Goal: Navigation & Orientation: Understand site structure

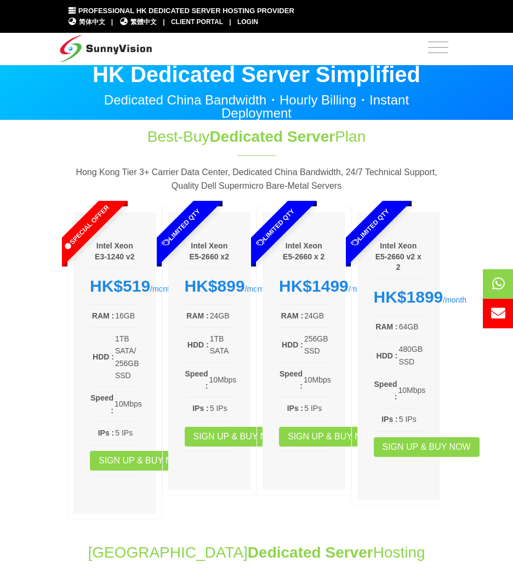
click at [436, 42] on span "Toggle navigation" at bounding box center [438, 42] width 20 height 1
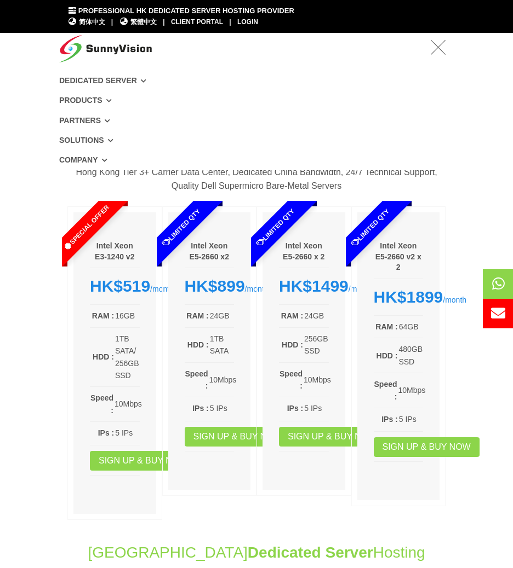
click at [77, 105] on link "Products" at bounding box center [256, 100] width 394 height 20
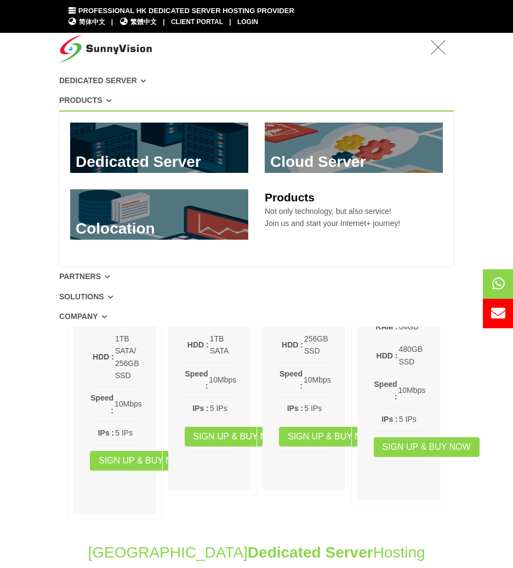
click at [36, 125] on nav "Dedicated Server Dedicated Server @ [GEOGRAPHIC_DATA] HDD Storage Server Best p…" at bounding box center [256, 180] width 513 height 294
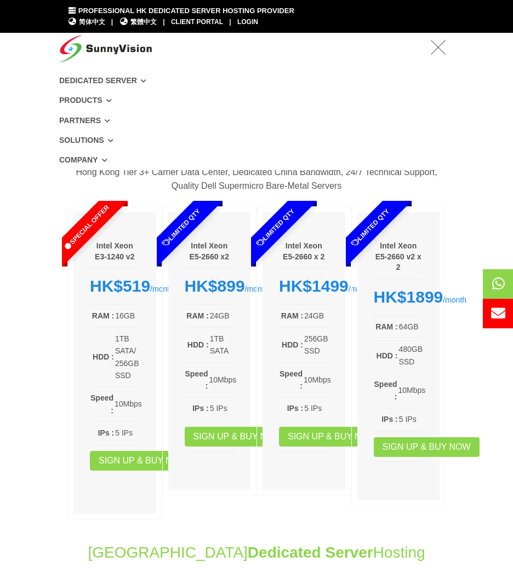
click at [82, 104] on link "Products" at bounding box center [256, 100] width 394 height 20
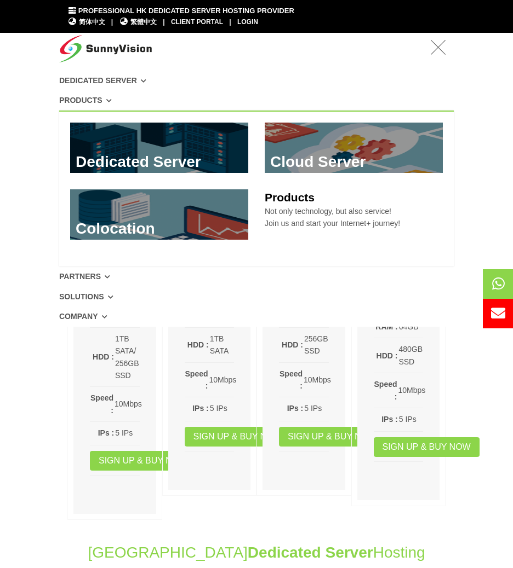
click at [45, 67] on nav "Dedicated Server Dedicated Server @ [GEOGRAPHIC_DATA] HDD Storage Server Best p…" at bounding box center [256, 180] width 513 height 294
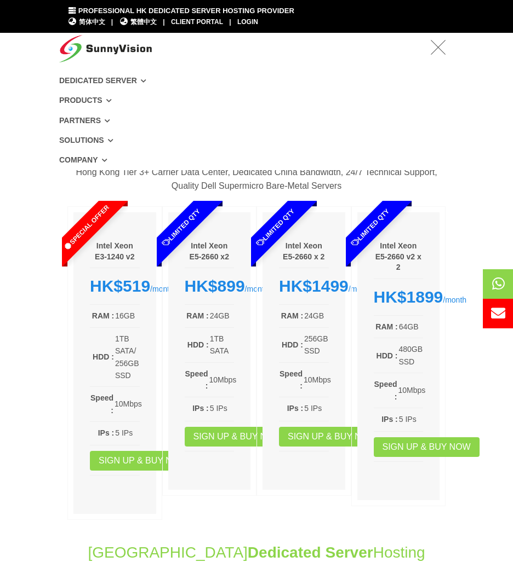
click at [91, 141] on link "Solutions" at bounding box center [256, 140] width 394 height 20
